Goal: Information Seeking & Learning: Learn about a topic

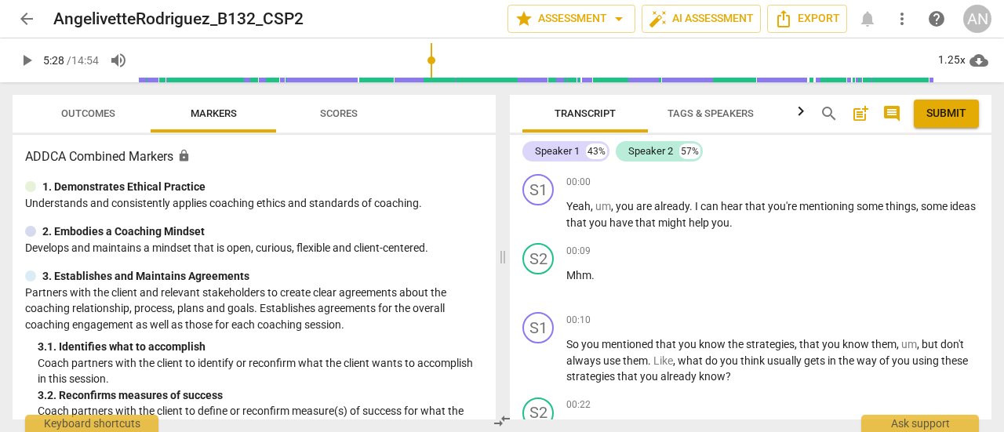
scroll to position [1568, 0]
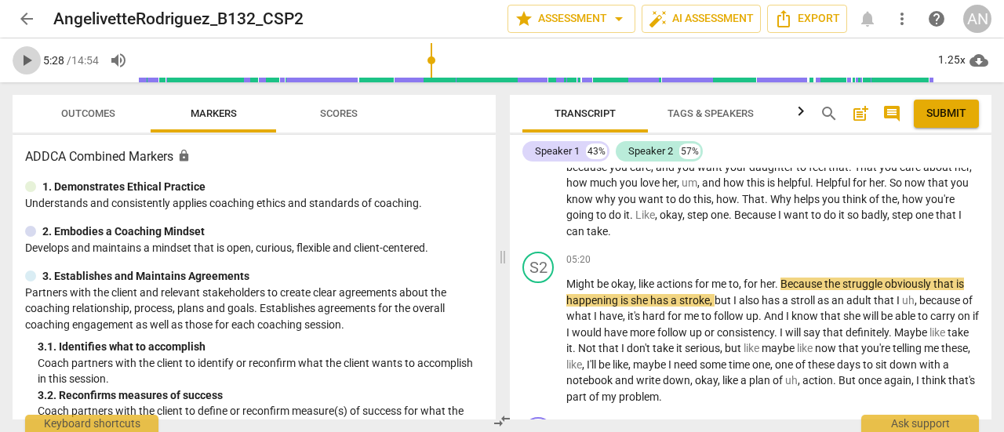
click at [20, 65] on span "play_arrow" at bounding box center [26, 60] width 19 height 19
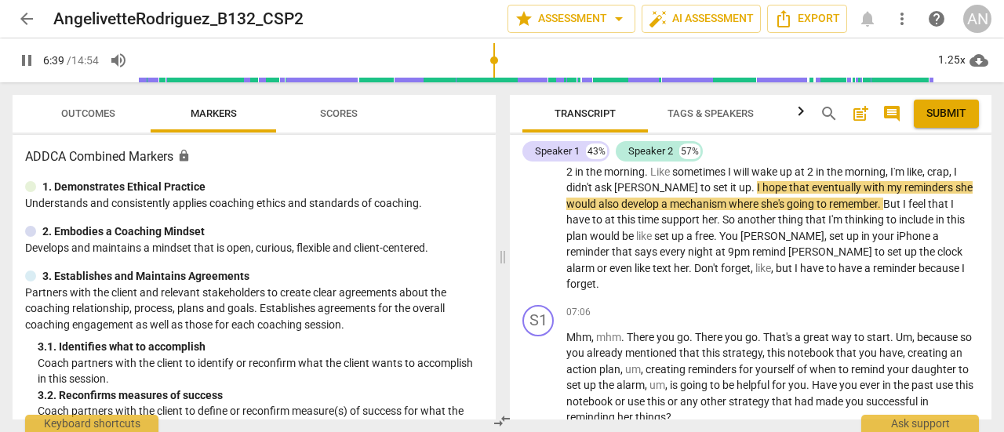
scroll to position [2038, 0]
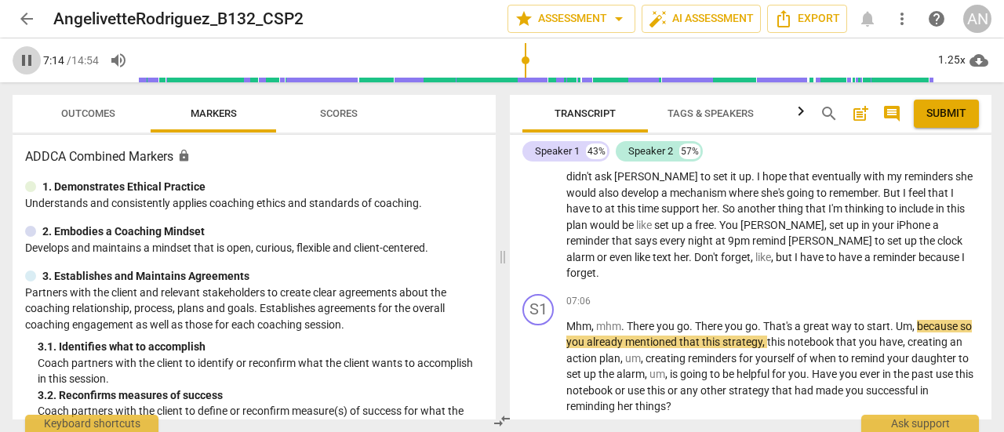
click at [19, 58] on span "pause" at bounding box center [26, 60] width 19 height 19
click at [31, 70] on button "play_arrow" at bounding box center [27, 60] width 28 height 28
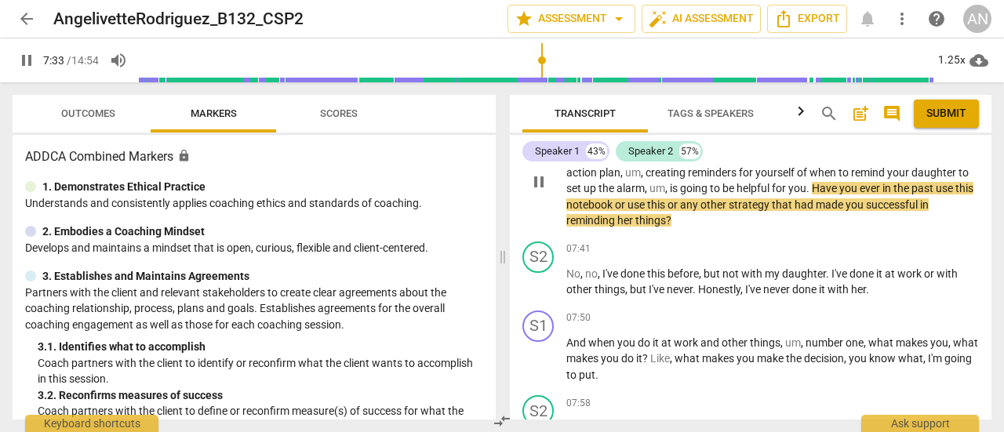
scroll to position [2195, 0]
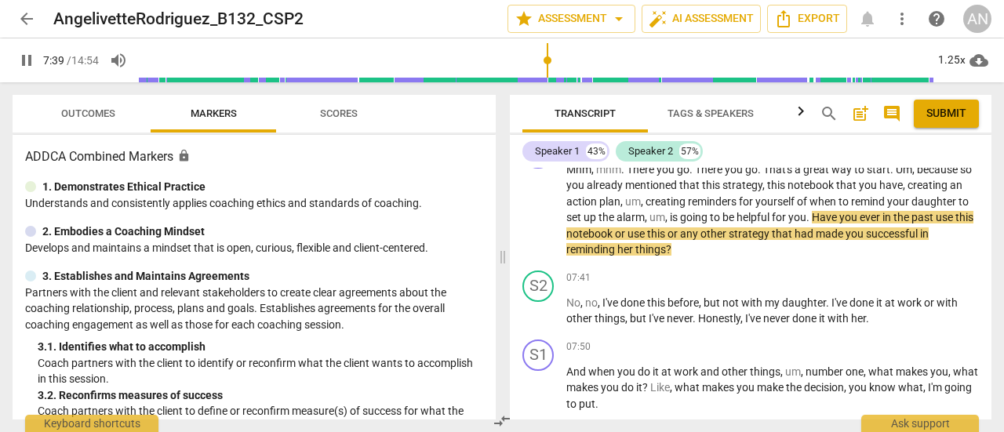
click at [33, 60] on span "pause" at bounding box center [26, 60] width 19 height 19
click at [19, 60] on span "play_arrow" at bounding box center [26, 60] width 19 height 19
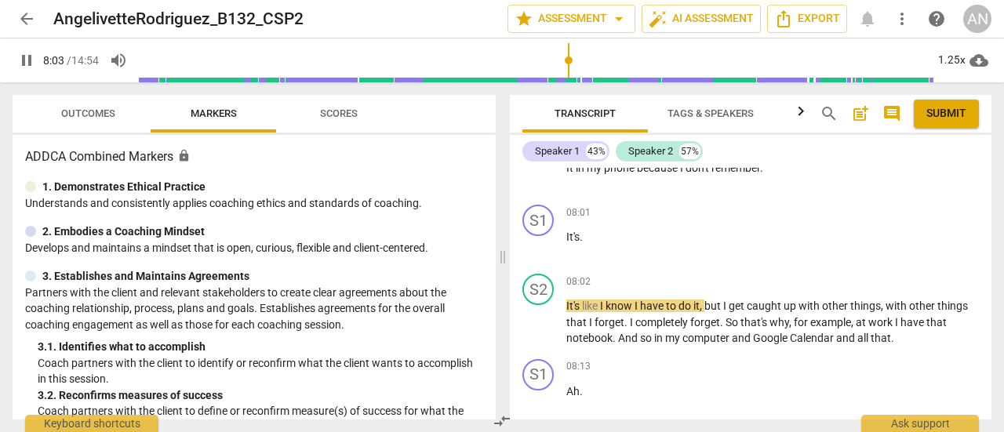
scroll to position [2509, 0]
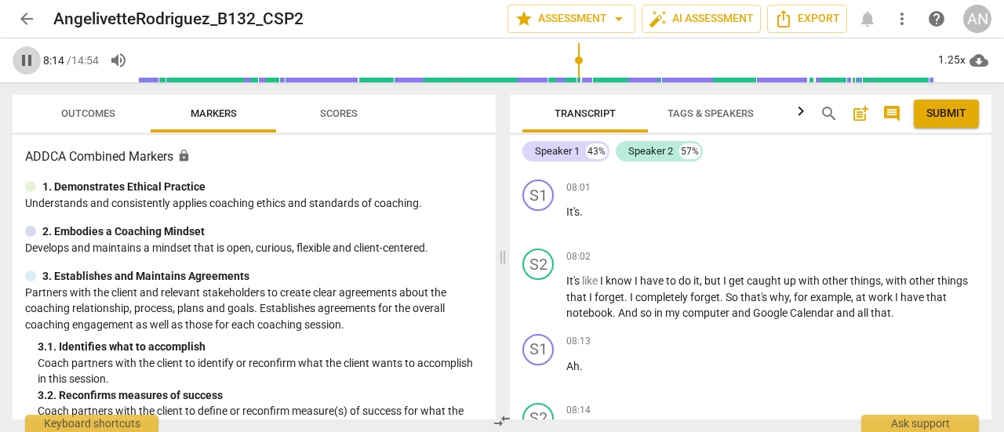
click at [30, 63] on span "pause" at bounding box center [26, 60] width 19 height 19
click at [23, 70] on button "play_arrow" at bounding box center [27, 60] width 28 height 28
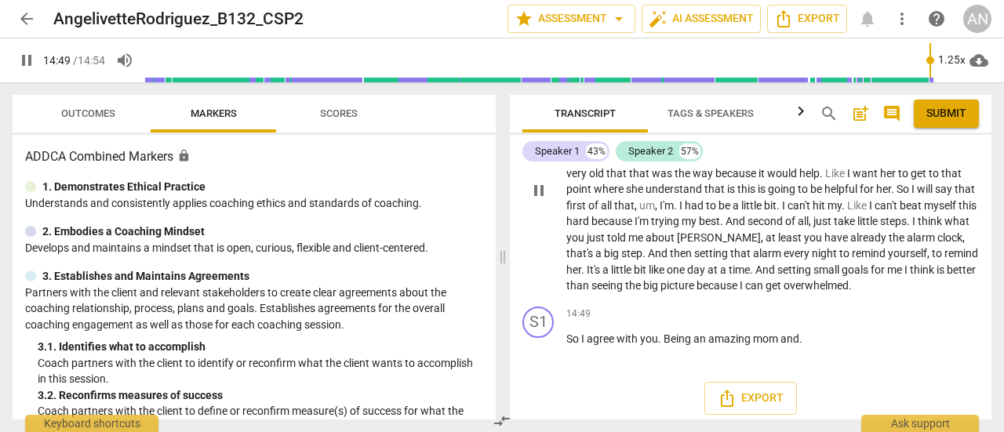
scroll to position [4848, 0]
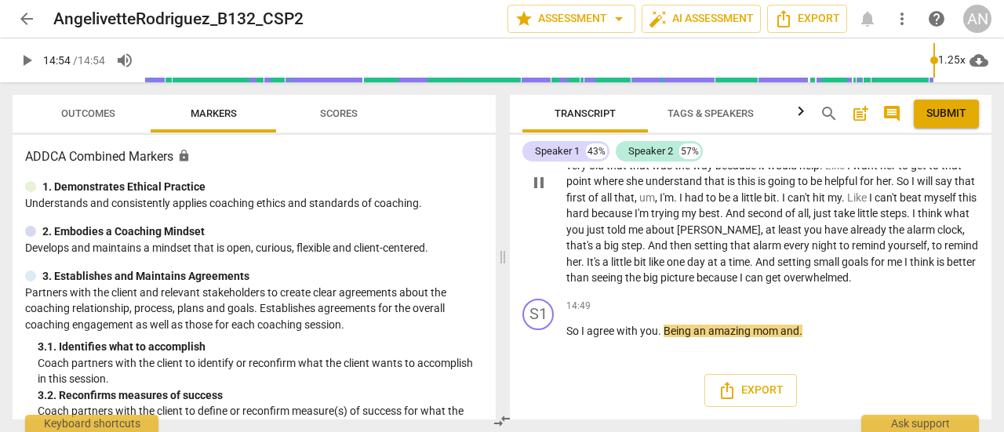
type input "894"
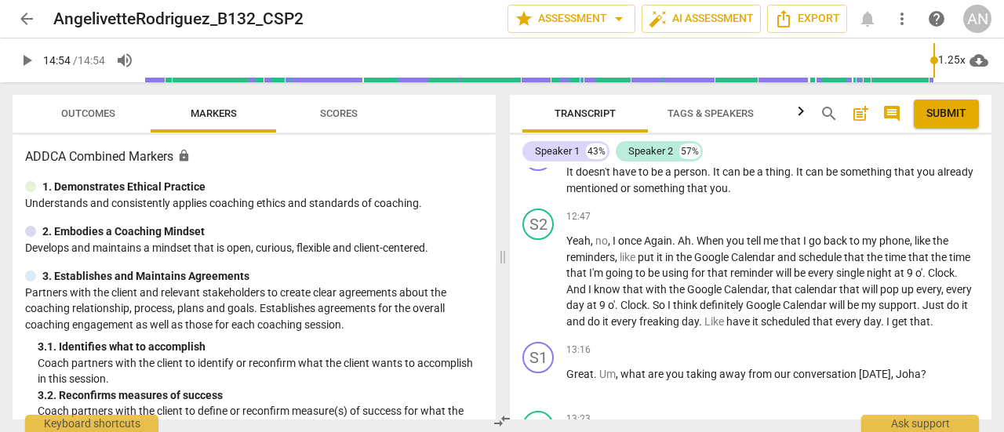
scroll to position [3908, 0]
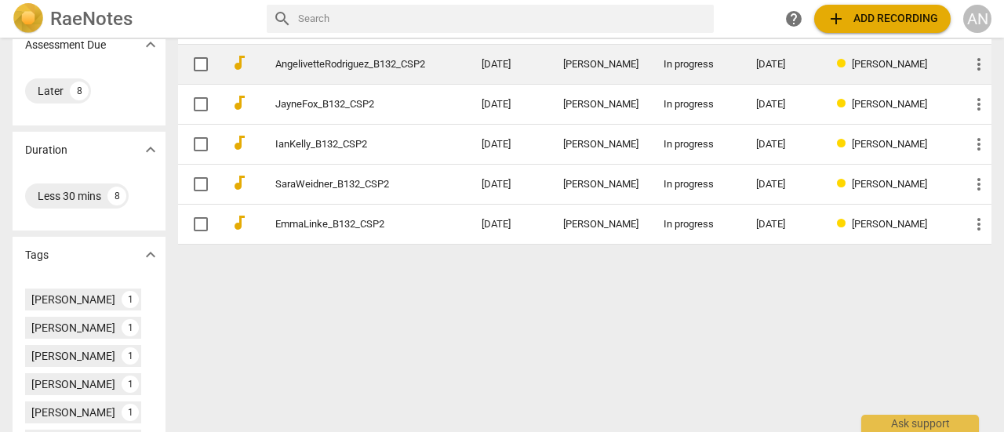
scroll to position [235, 0]
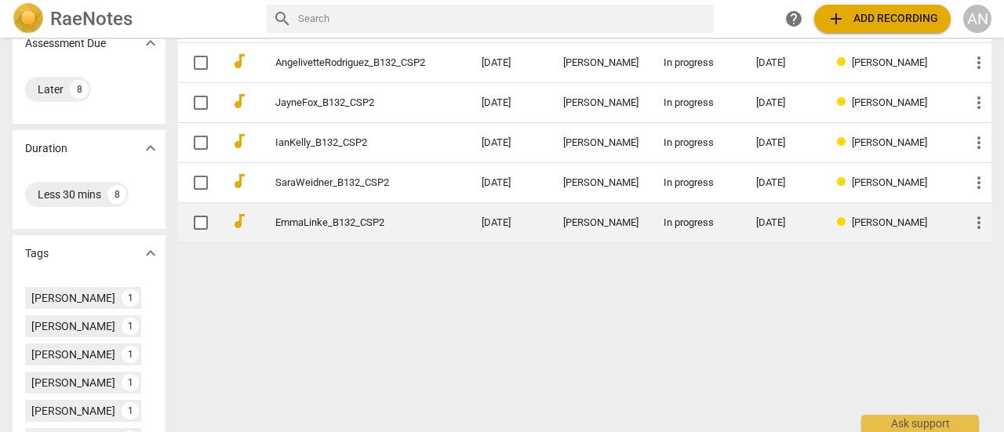
click at [337, 211] on td "EmmaLinke_B132_CSP2" at bounding box center [362, 223] width 212 height 40
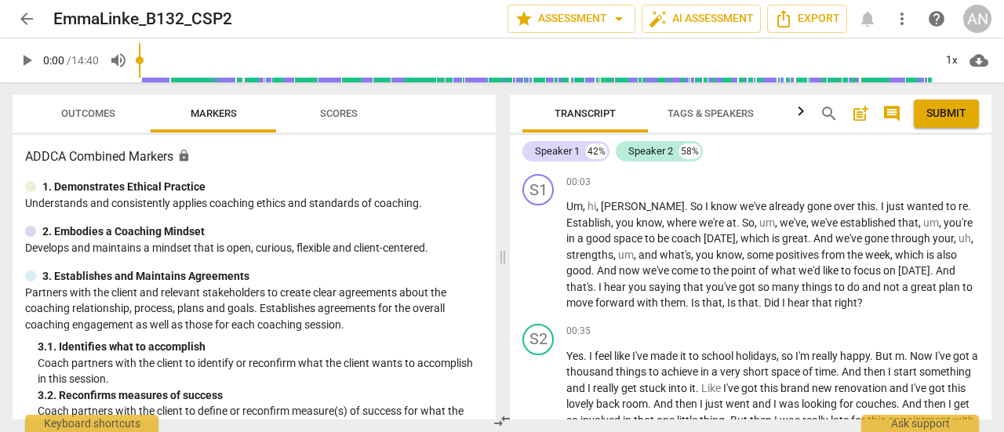
click at [24, 56] on span "play_arrow" at bounding box center [26, 60] width 19 height 19
click at [949, 66] on div "1x" at bounding box center [951, 60] width 30 height 25
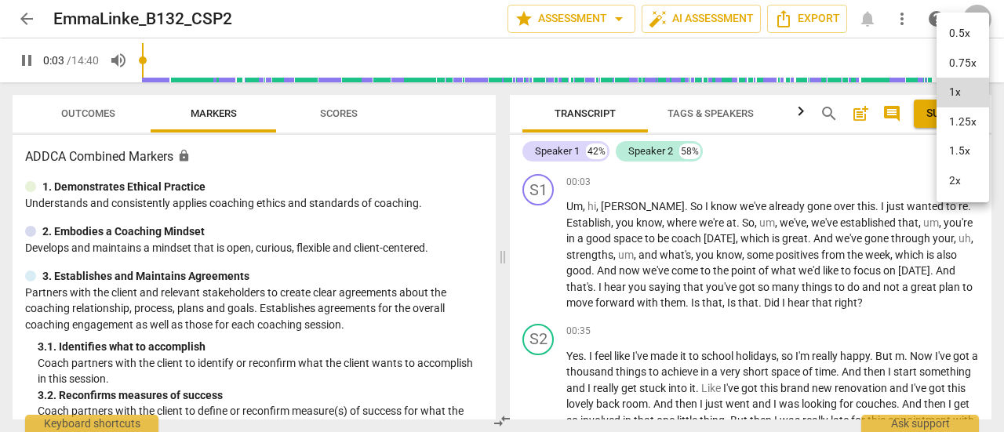
click at [958, 154] on li "1.5x" at bounding box center [962, 151] width 53 height 30
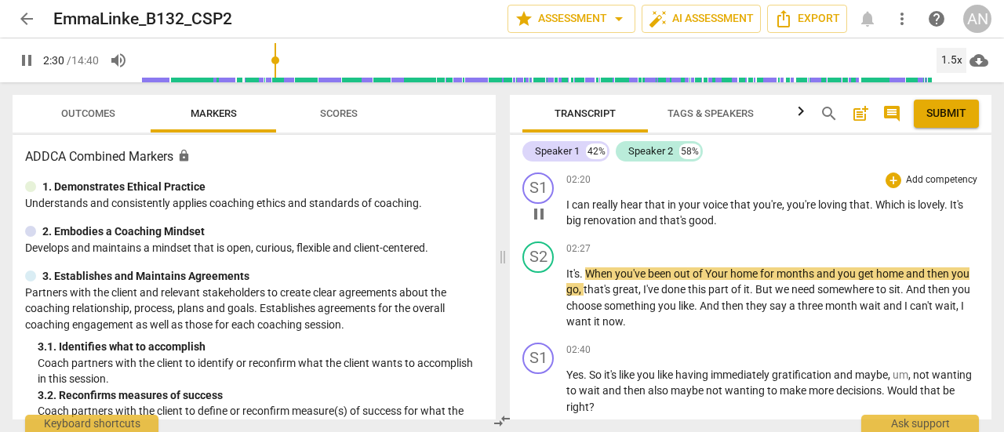
scroll to position [941, 0]
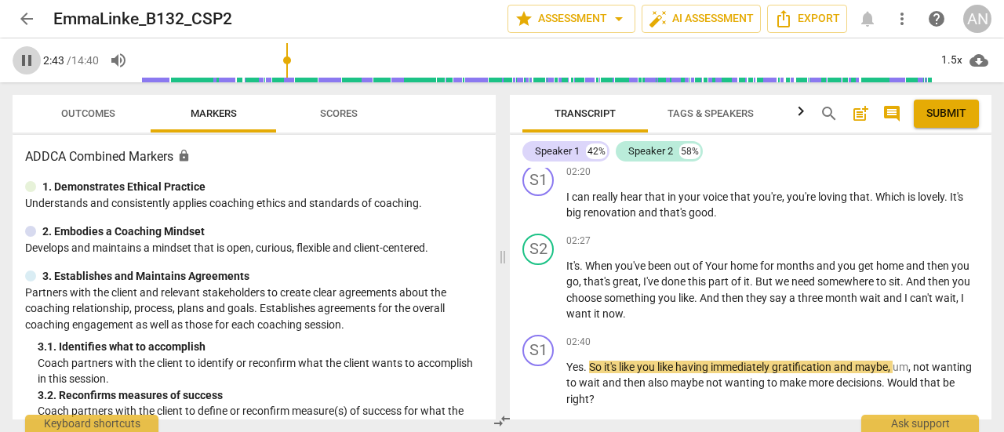
click at [14, 65] on span "pause" at bounding box center [27, 60] width 28 height 19
click at [22, 60] on span "play_arrow" at bounding box center [26, 60] width 19 height 19
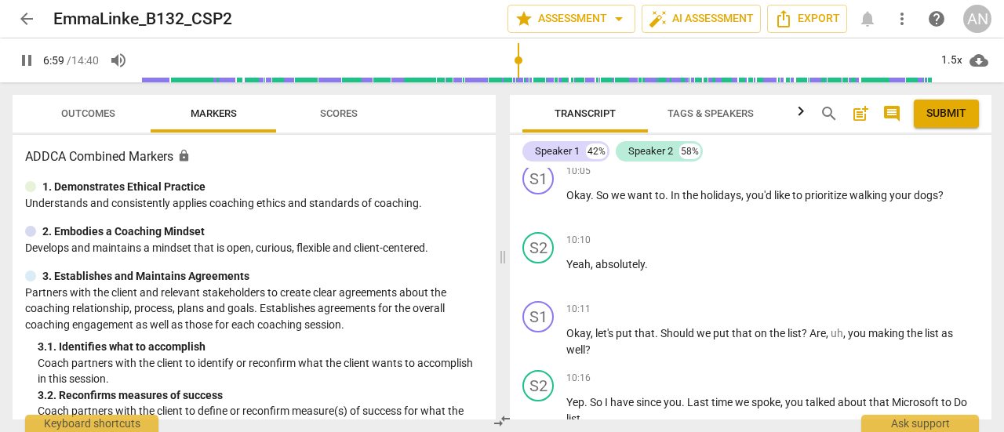
scroll to position [5723, 0]
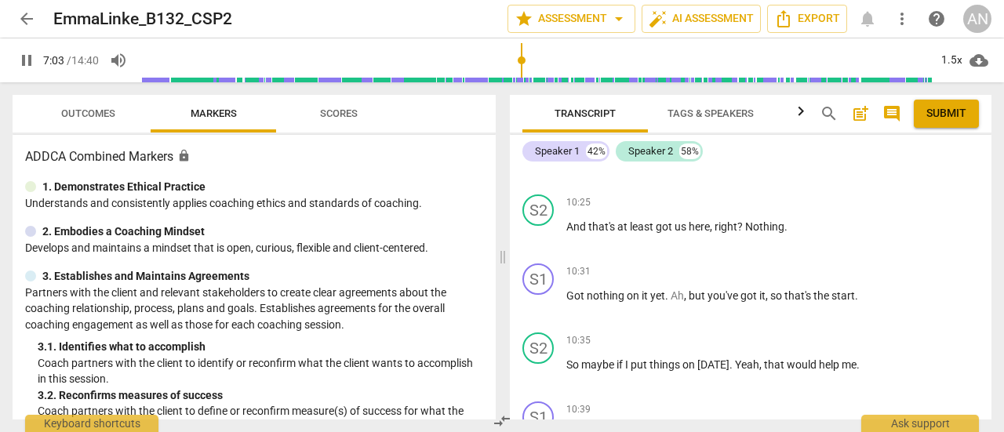
type input "424"
click at [24, 18] on span "arrow_back" at bounding box center [26, 18] width 19 height 19
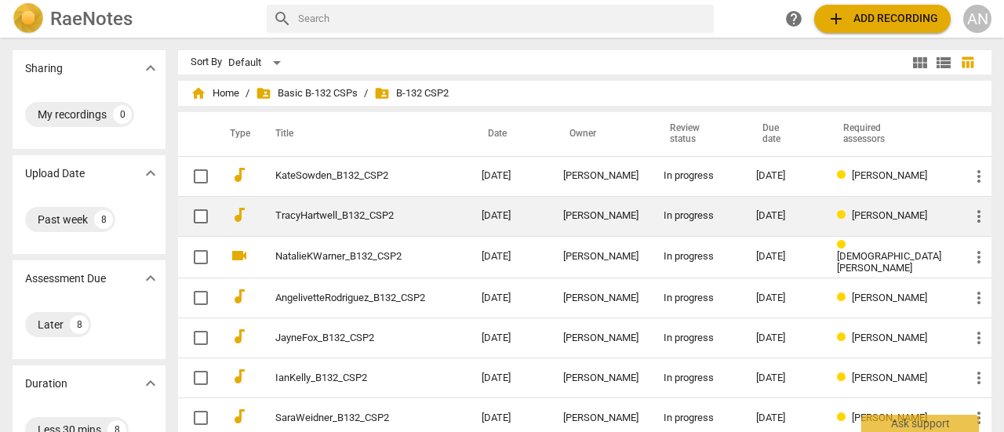
click at [339, 211] on link "TracyHartwell_B132_CSP2" at bounding box center [350, 216] width 150 height 12
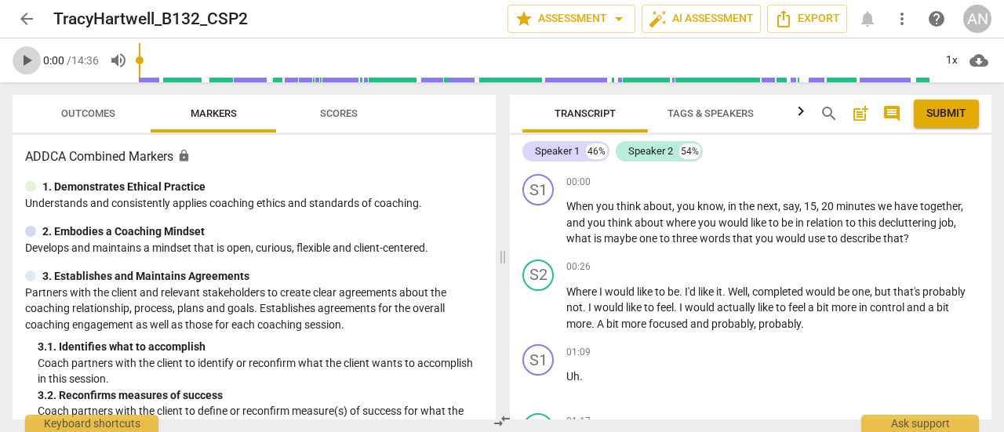
click at [23, 54] on span "play_arrow" at bounding box center [26, 60] width 19 height 19
click at [951, 60] on div "1x" at bounding box center [951, 60] width 30 height 25
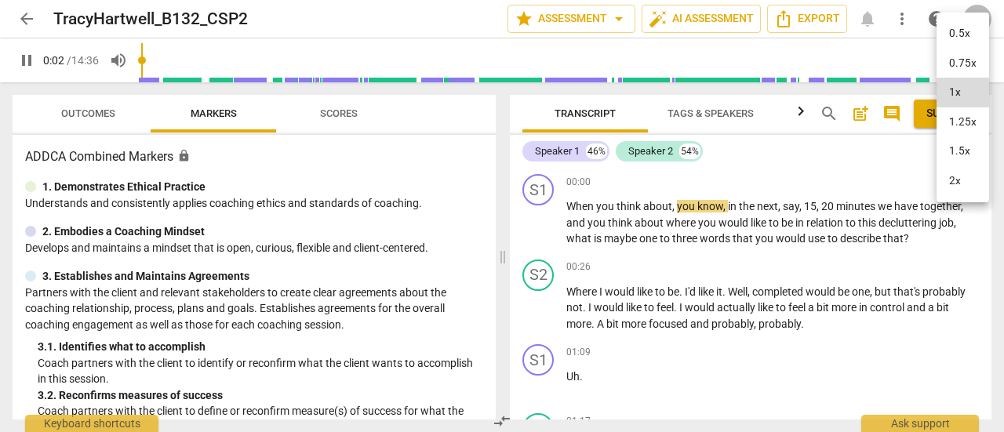
click at [955, 154] on li "1.5x" at bounding box center [962, 151] width 53 height 30
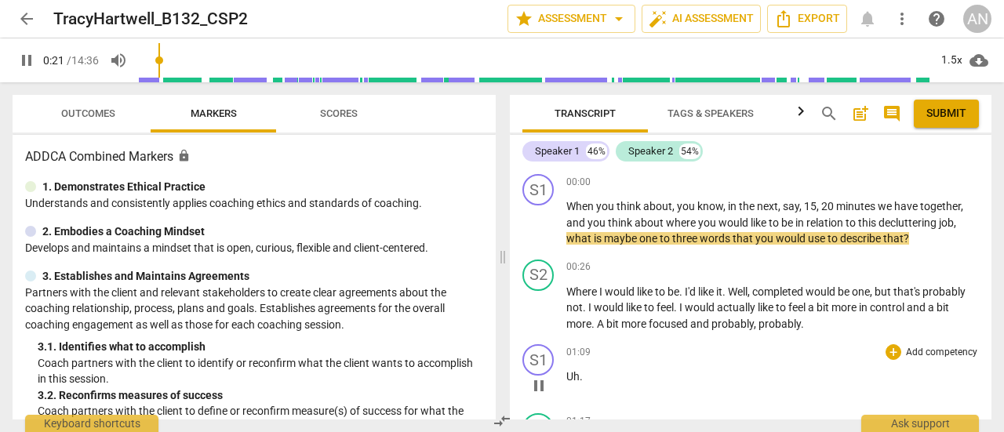
click at [659, 369] on p "Uh ." at bounding box center [772, 376] width 412 height 16
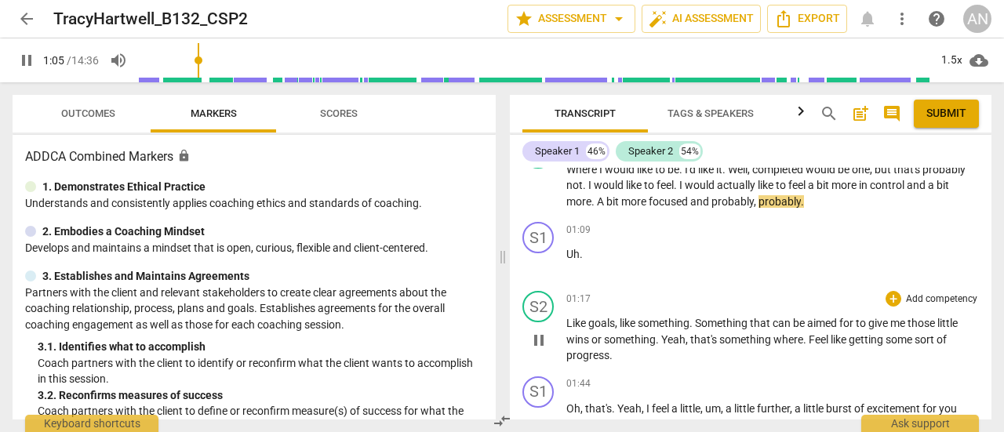
scroll to position [157, 0]
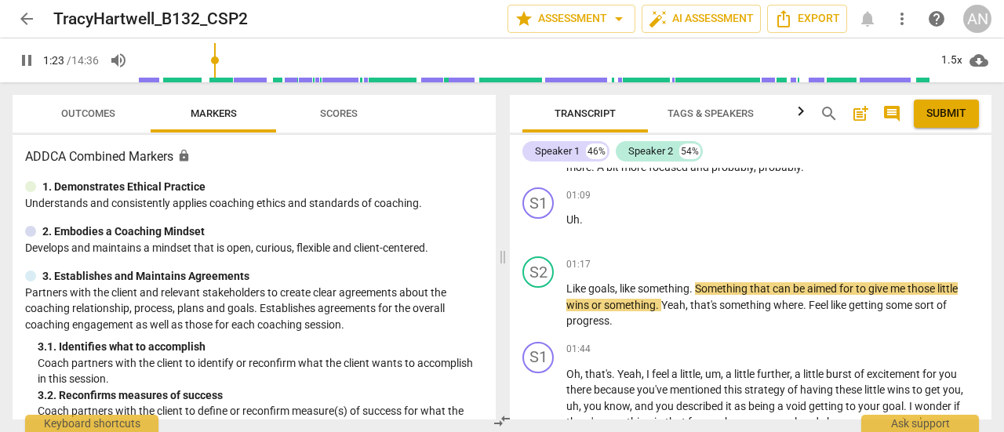
type input "84"
click at [19, 29] on button "arrow_back" at bounding box center [27, 19] width 28 height 28
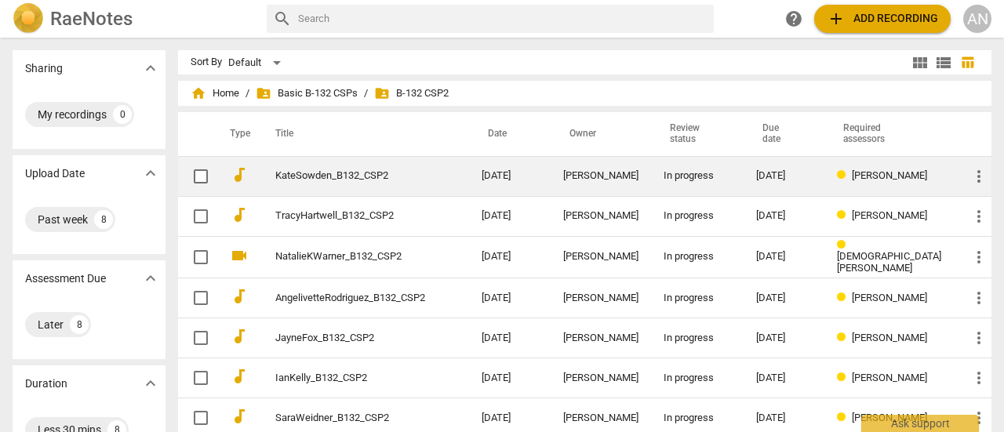
click at [361, 186] on td "KateSowden_B132_CSP2" at bounding box center [362, 176] width 212 height 40
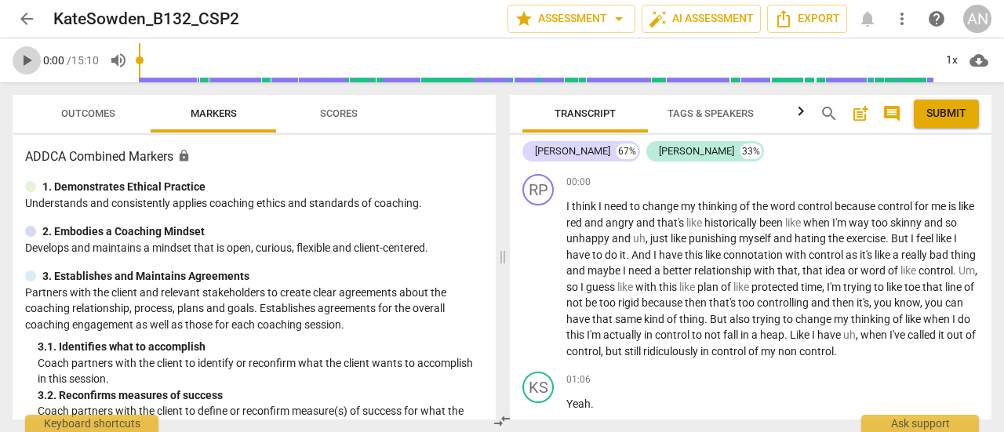
click at [25, 67] on span "play_arrow" at bounding box center [26, 60] width 19 height 19
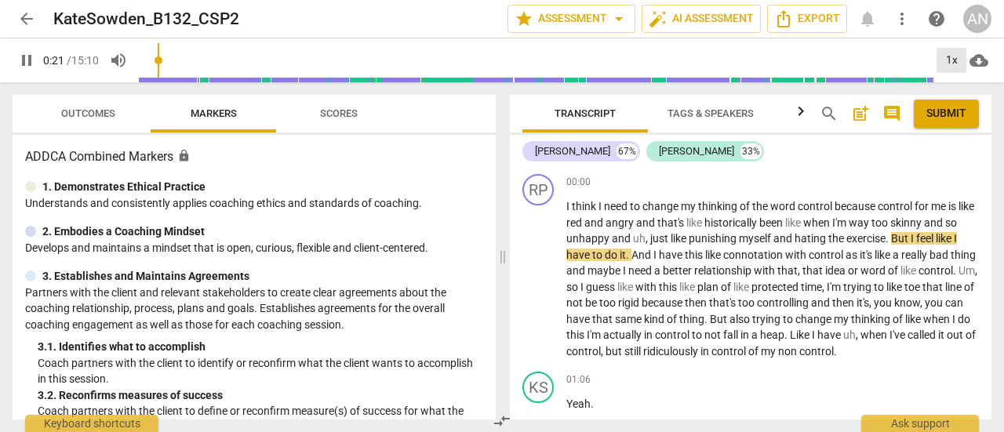
click at [943, 60] on div "1x" at bounding box center [951, 60] width 30 height 25
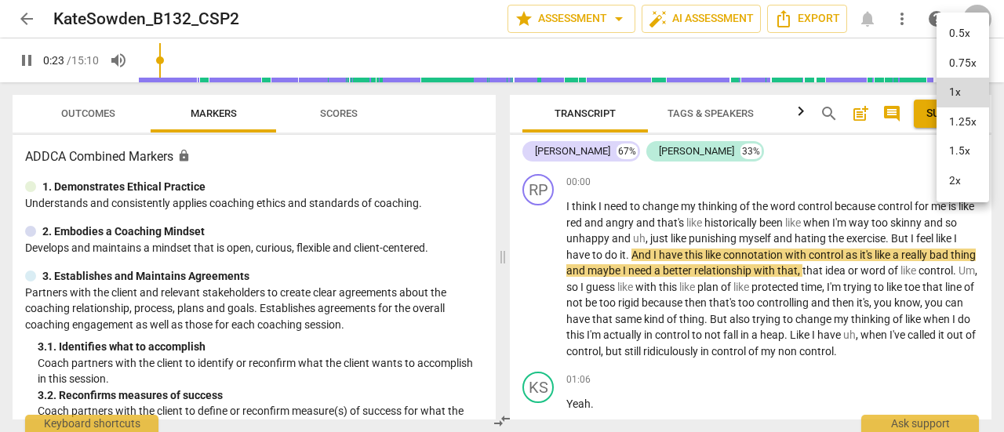
click at [960, 124] on li "1.25x" at bounding box center [962, 122] width 53 height 30
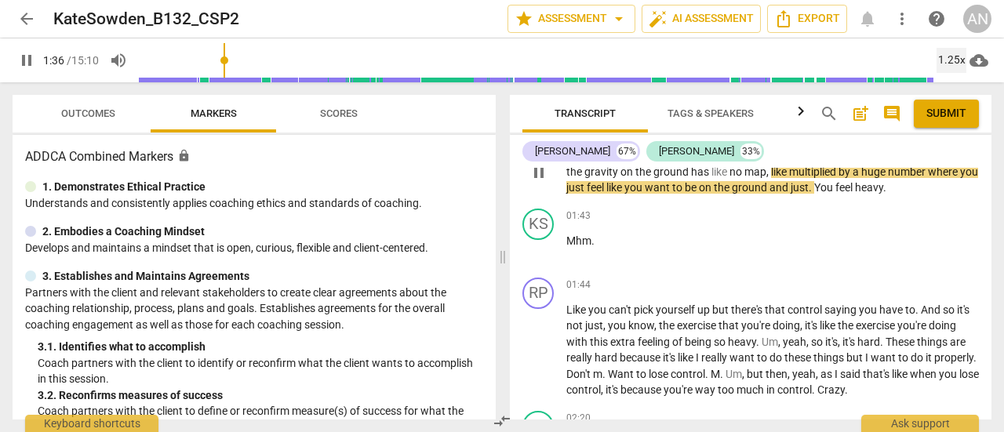
scroll to position [470, 0]
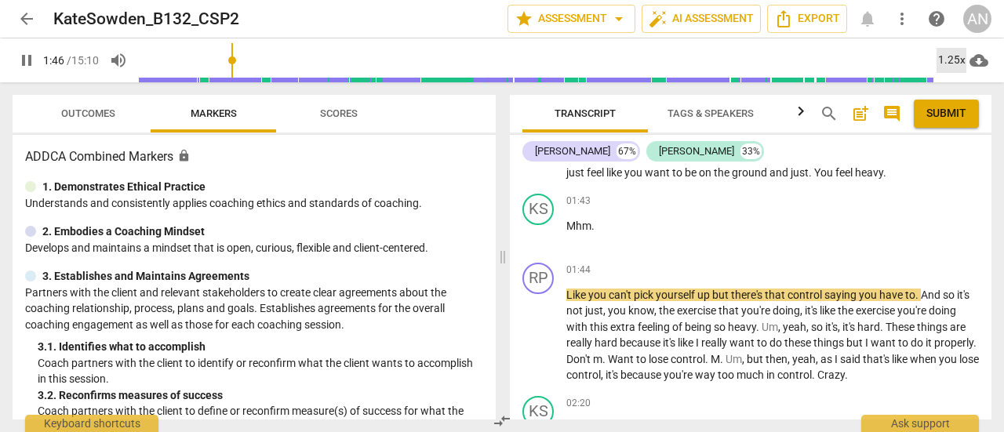
click at [948, 52] on div "1.25x" at bounding box center [951, 60] width 30 height 25
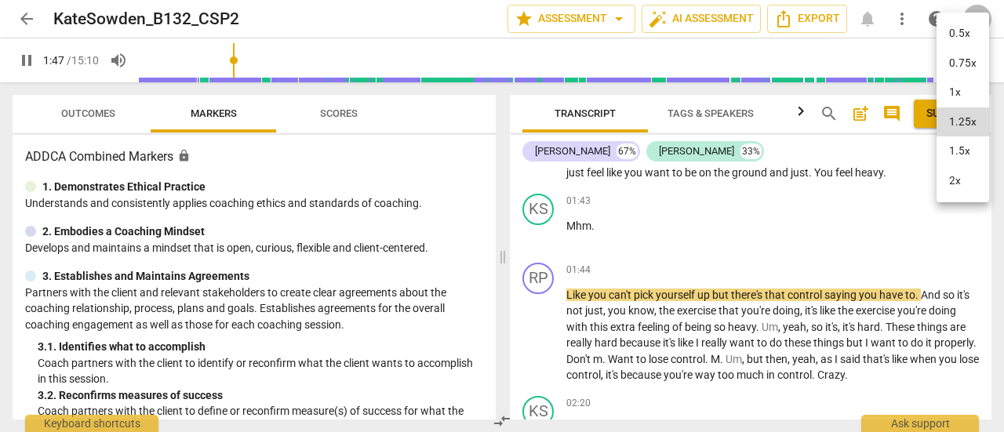
click at [942, 148] on li "1.5x" at bounding box center [962, 151] width 53 height 30
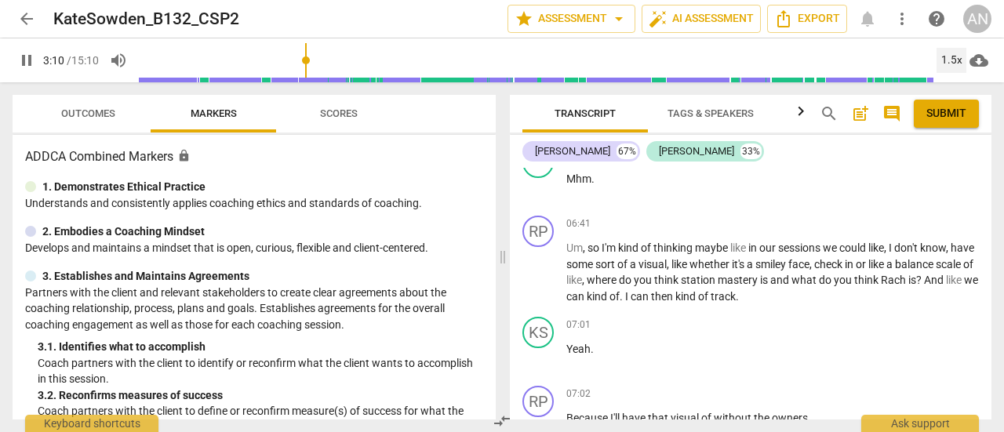
scroll to position [3058, 0]
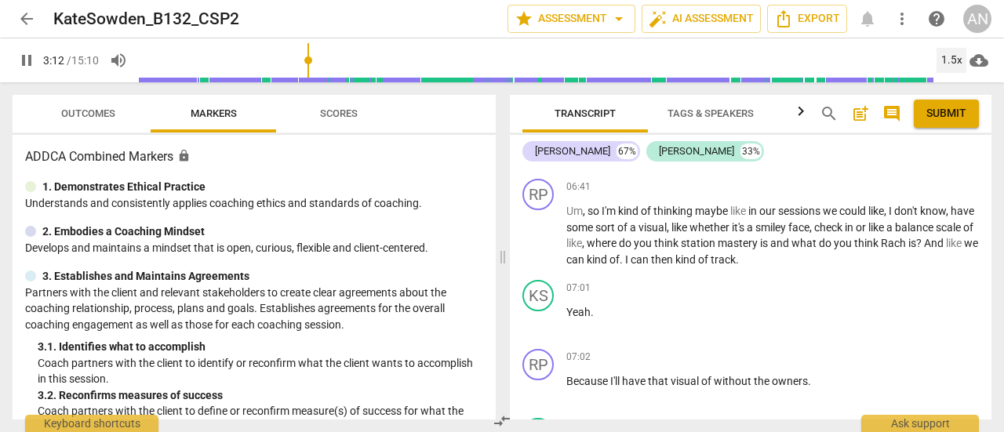
type input "193"
click at [28, 18] on span "arrow_back" at bounding box center [26, 18] width 19 height 19
